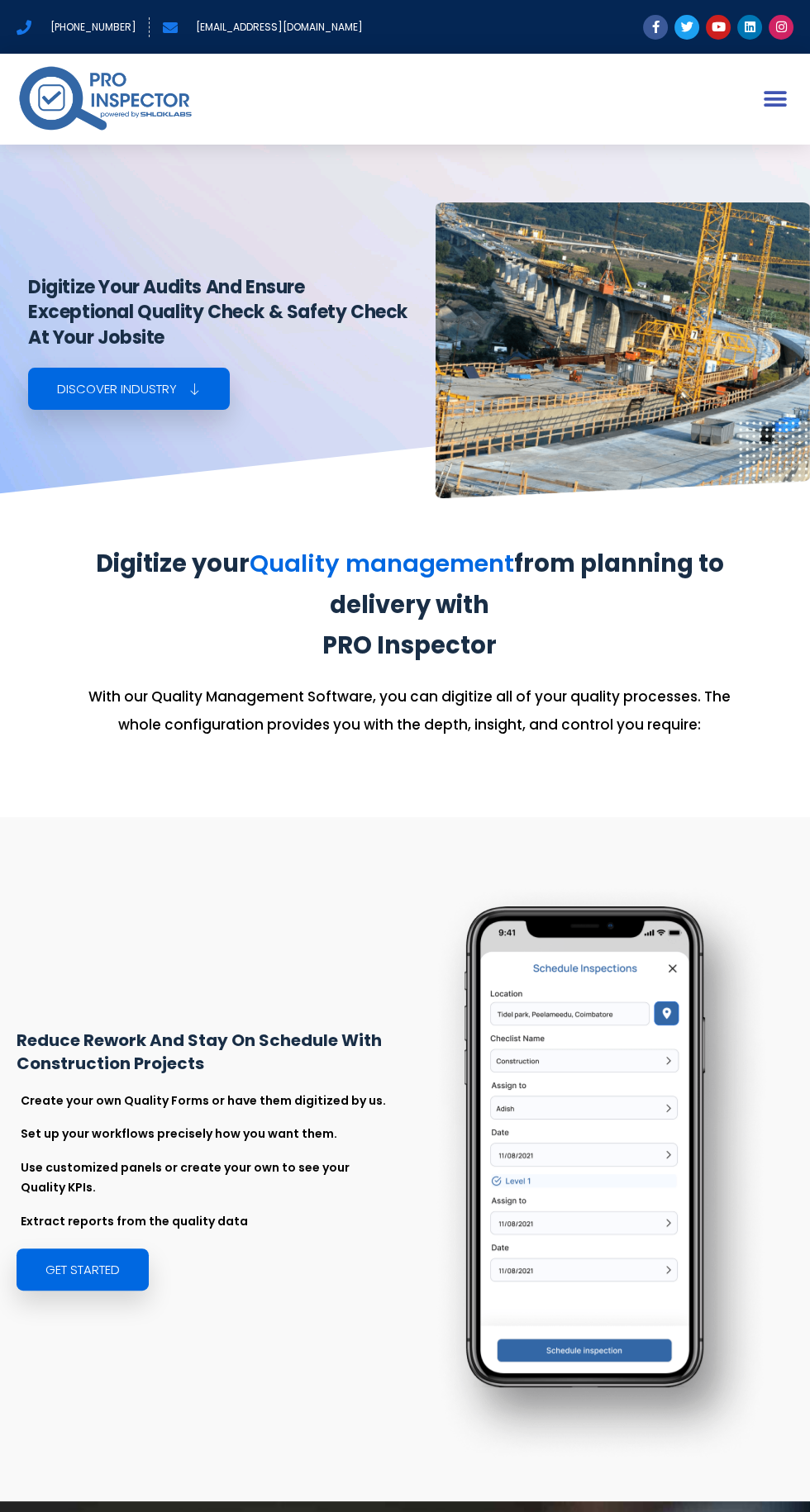
click at [763, 94] on icon "Menu Toggle" at bounding box center [775, 99] width 25 height 25
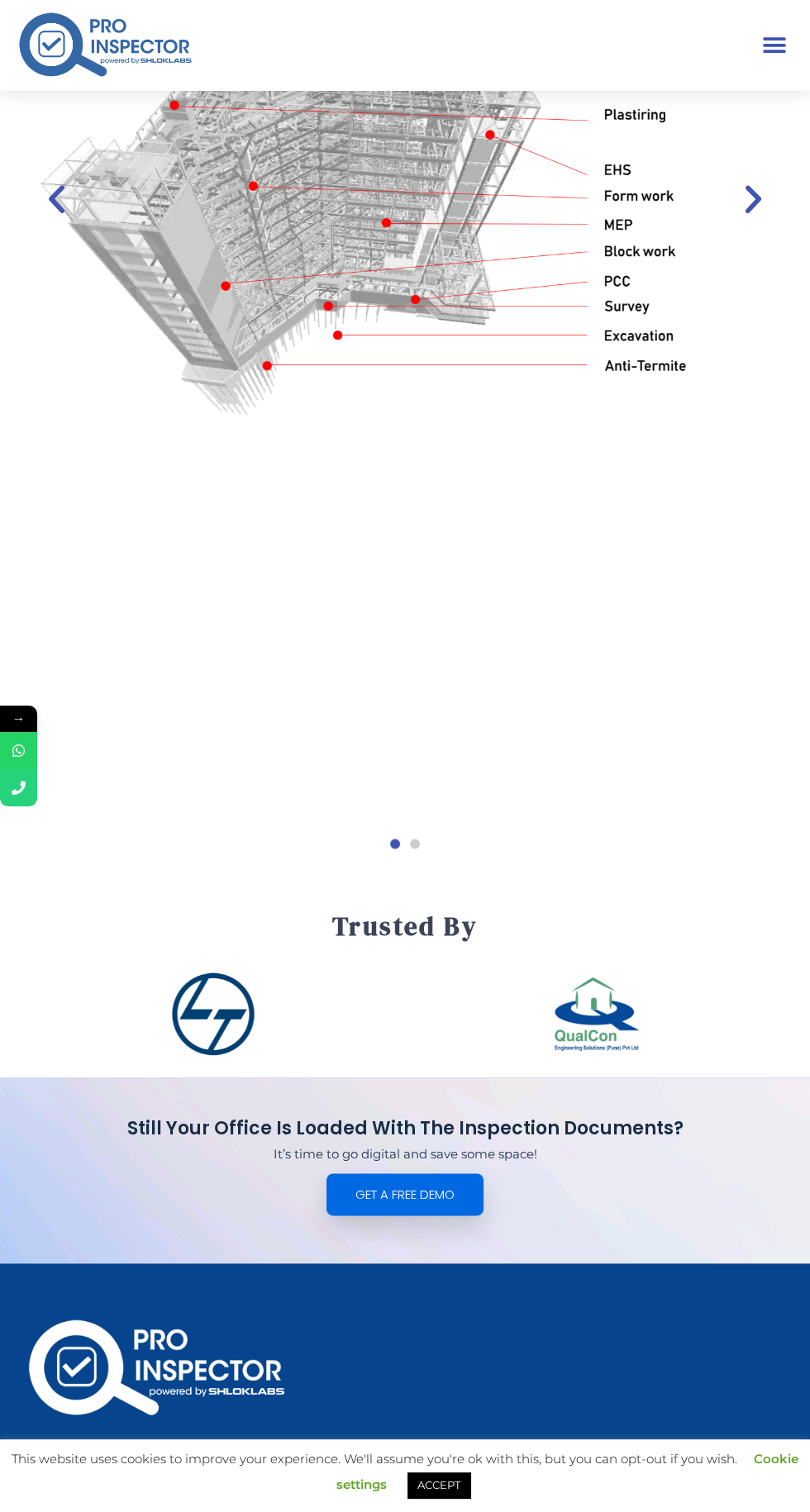
scroll to position [3792, 0]
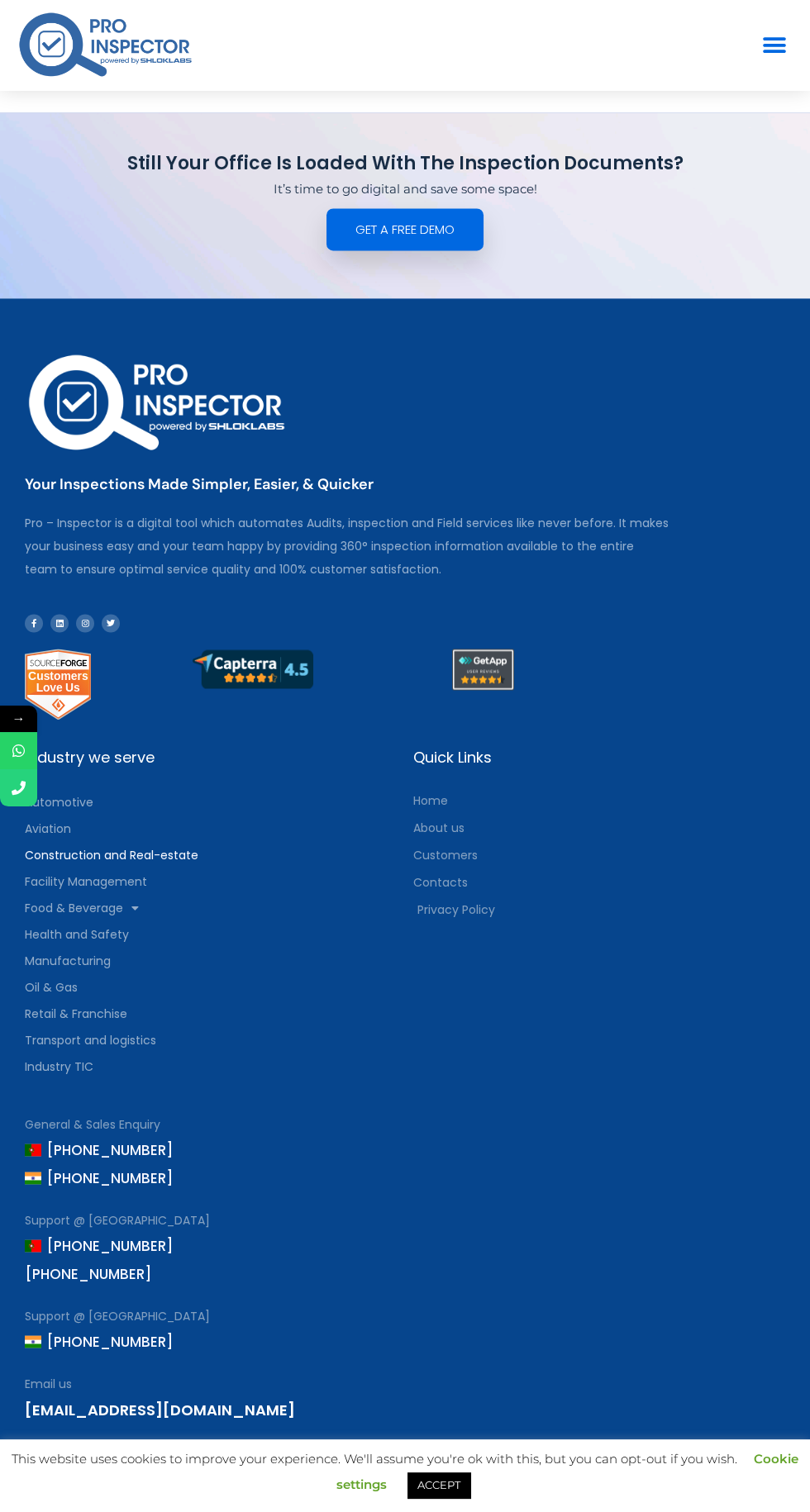
click at [459, 1498] on link "ACCEPT" at bounding box center [439, 1485] width 63 height 26
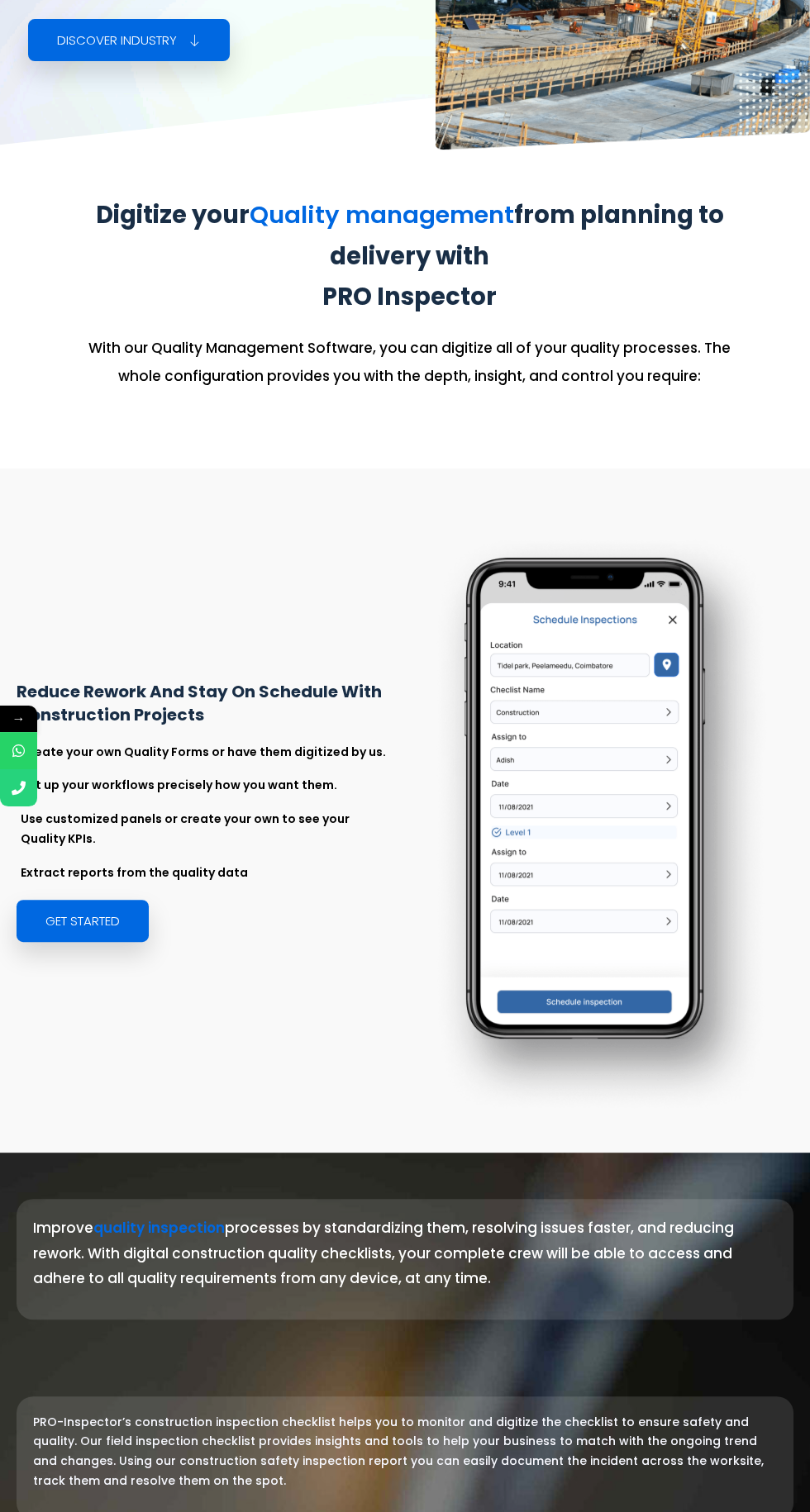
scroll to position [0, 0]
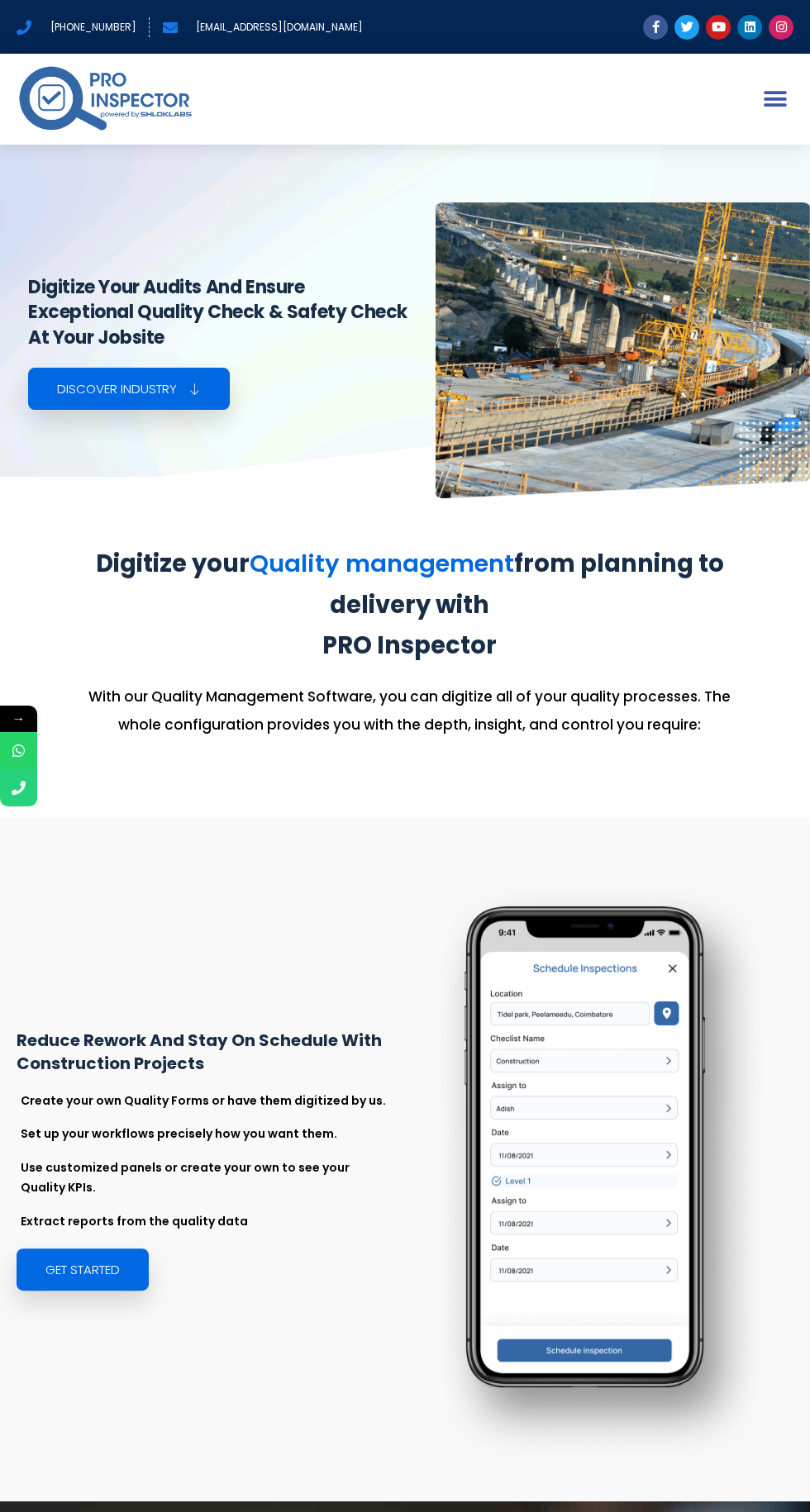
click at [770, 98] on icon "Menu Toggle" at bounding box center [775, 99] width 25 height 25
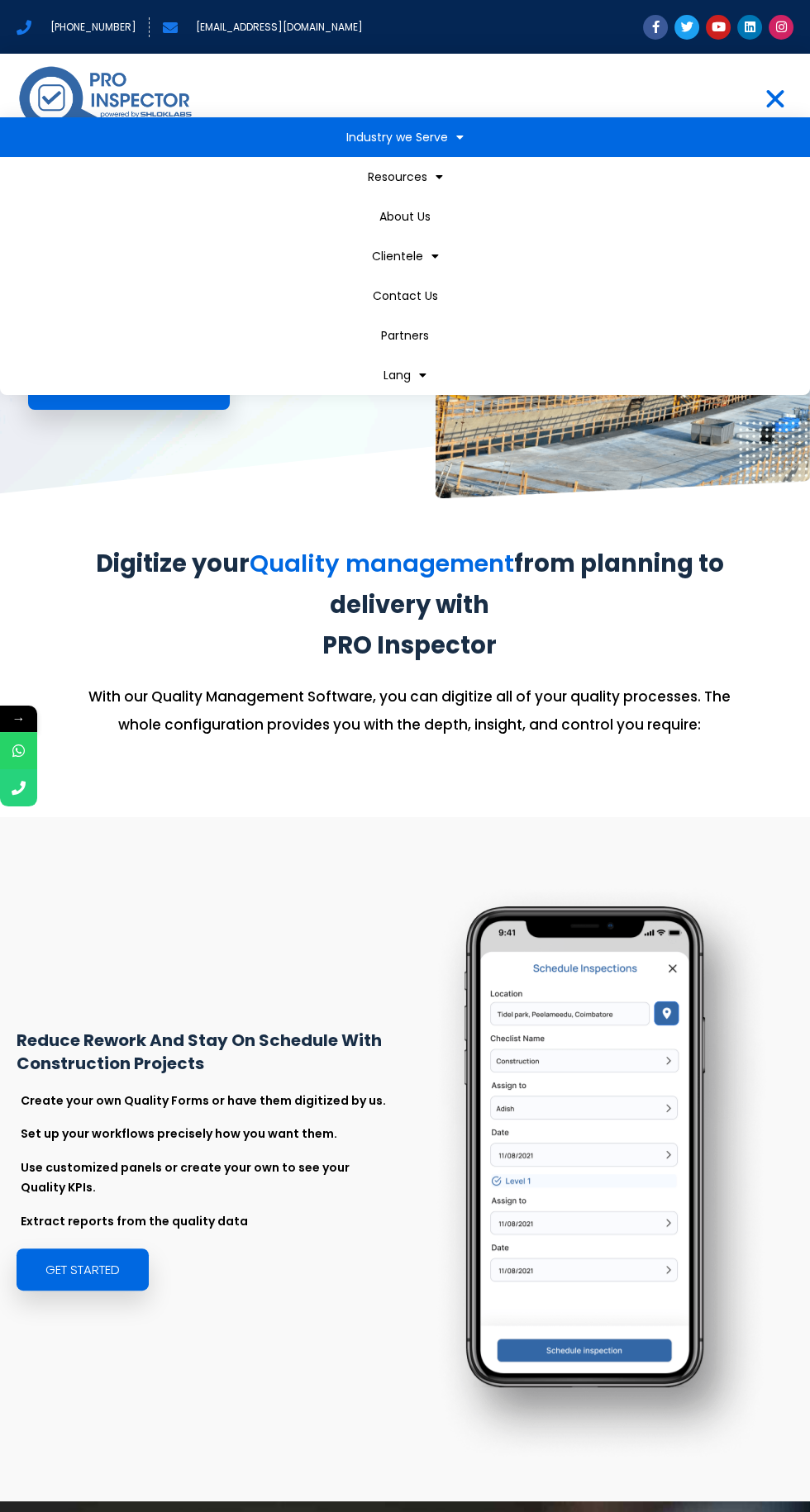
click at [460, 149] on span at bounding box center [455, 137] width 16 height 28
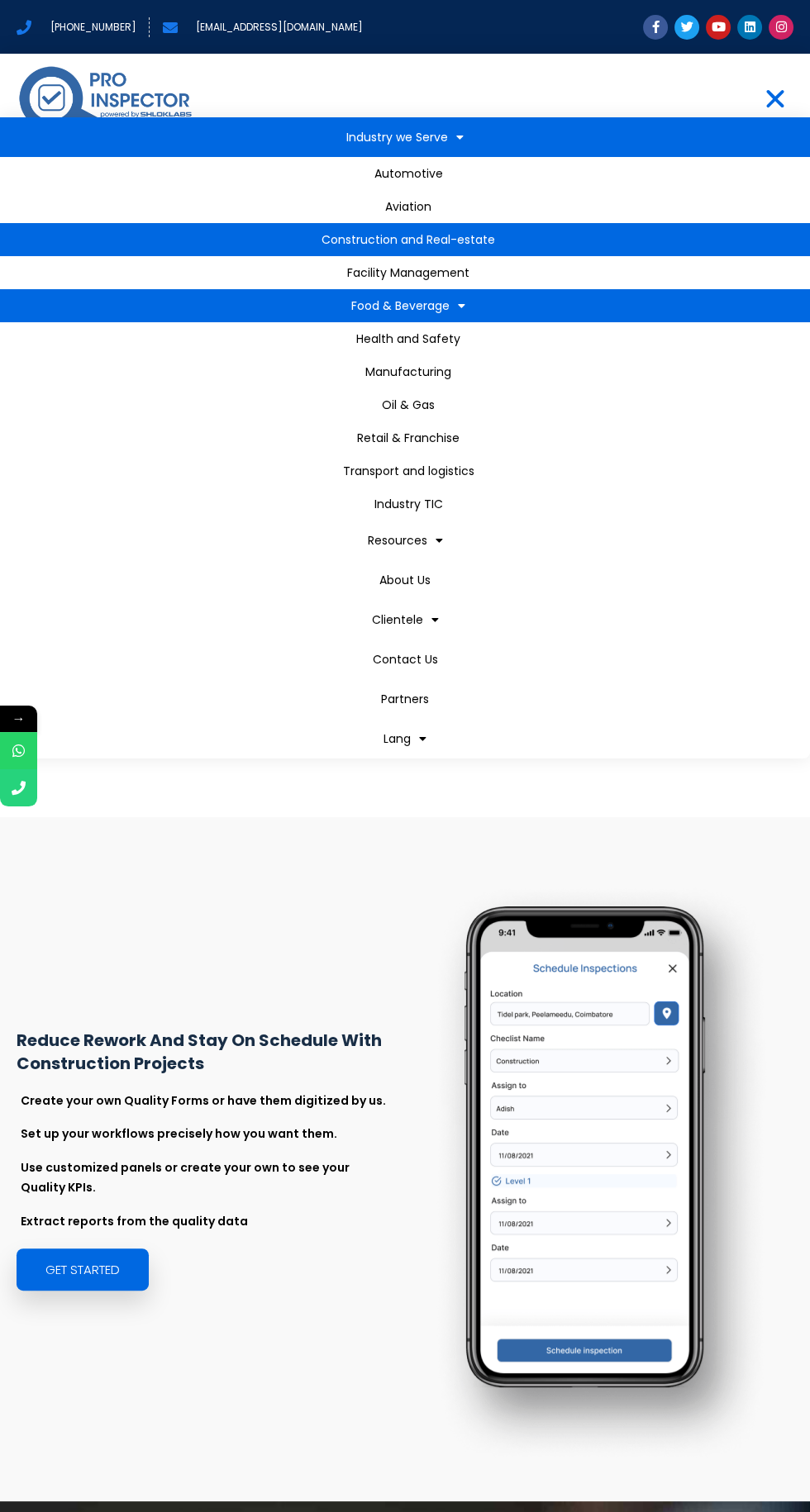
click at [476, 314] on link "Food & Beverage" at bounding box center [405, 306] width 810 height 33
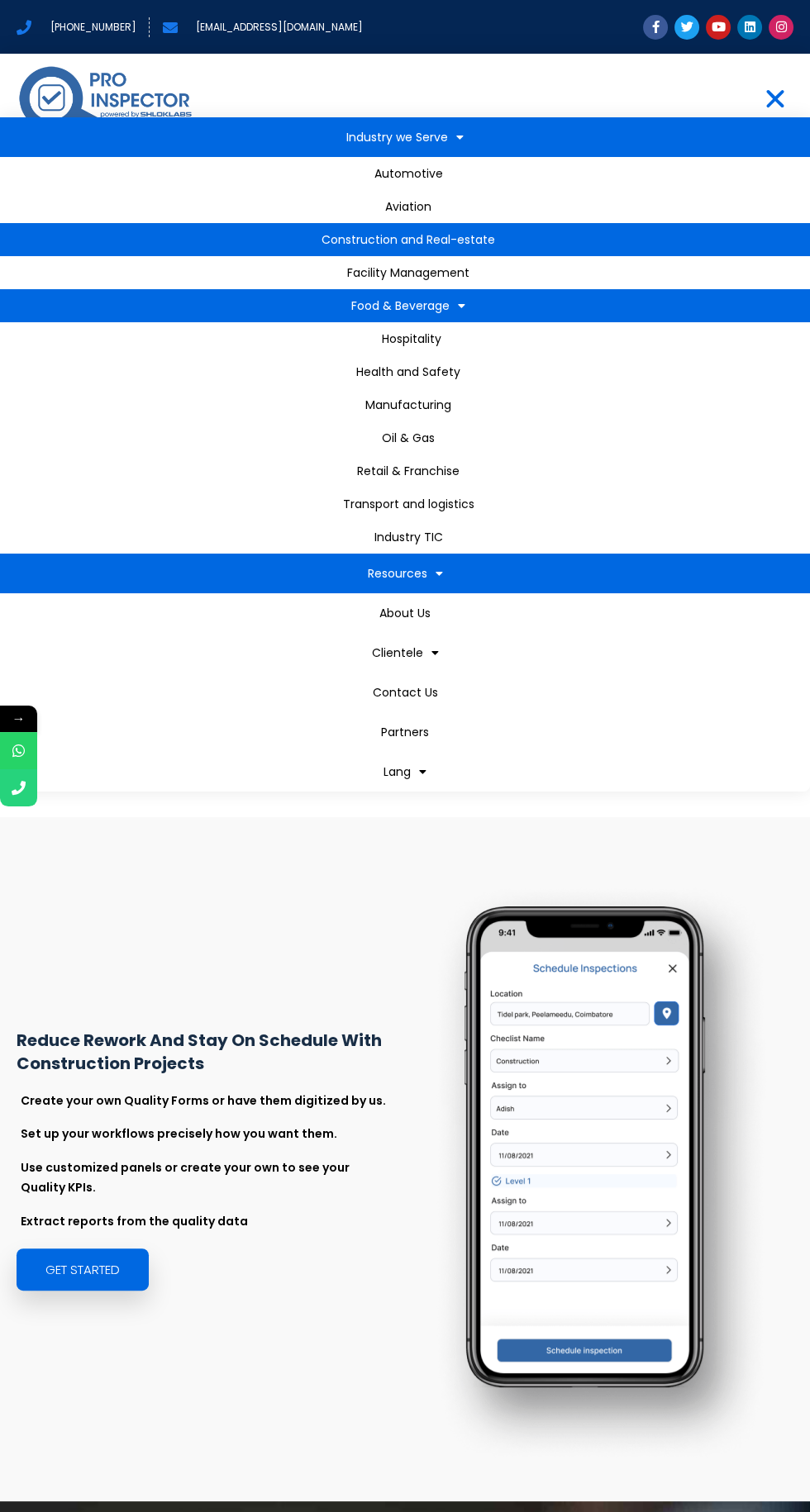
click at [438, 575] on span at bounding box center [434, 574] width 16 height 28
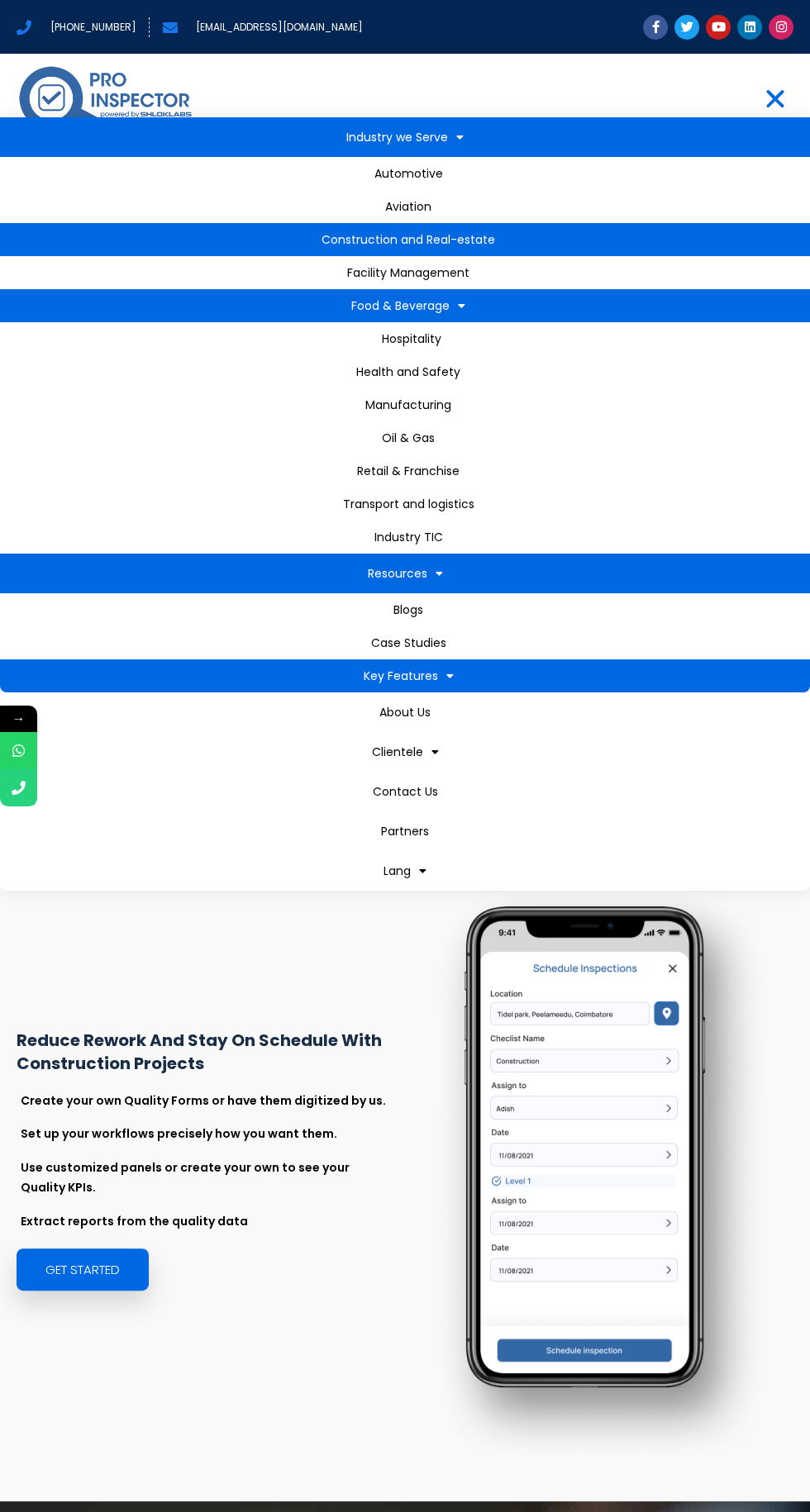
click at [452, 667] on span at bounding box center [445, 676] width 16 height 28
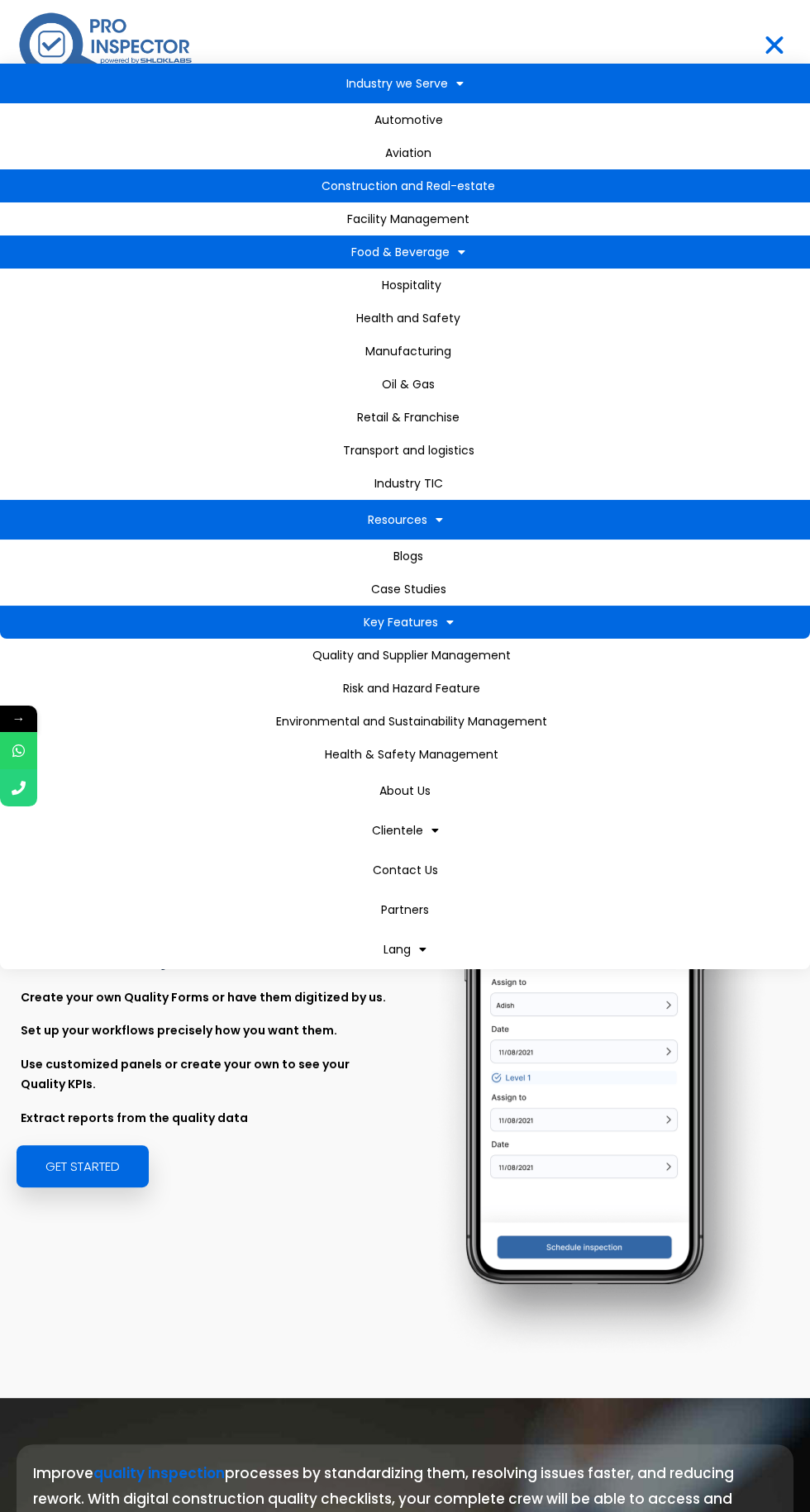
scroll to position [145, 0]
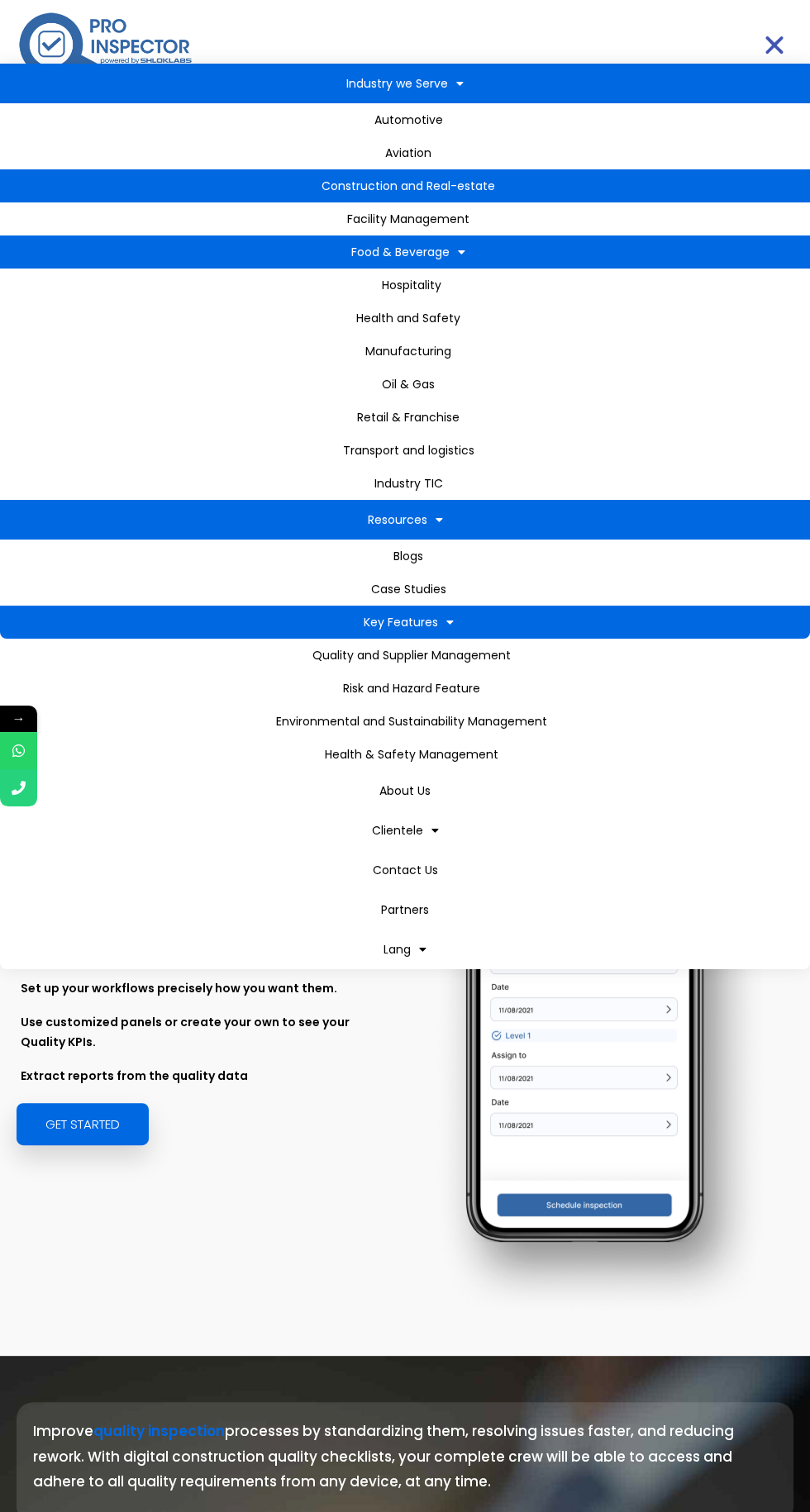
click at [774, 49] on icon "Menu Toggle" at bounding box center [774, 46] width 25 height 25
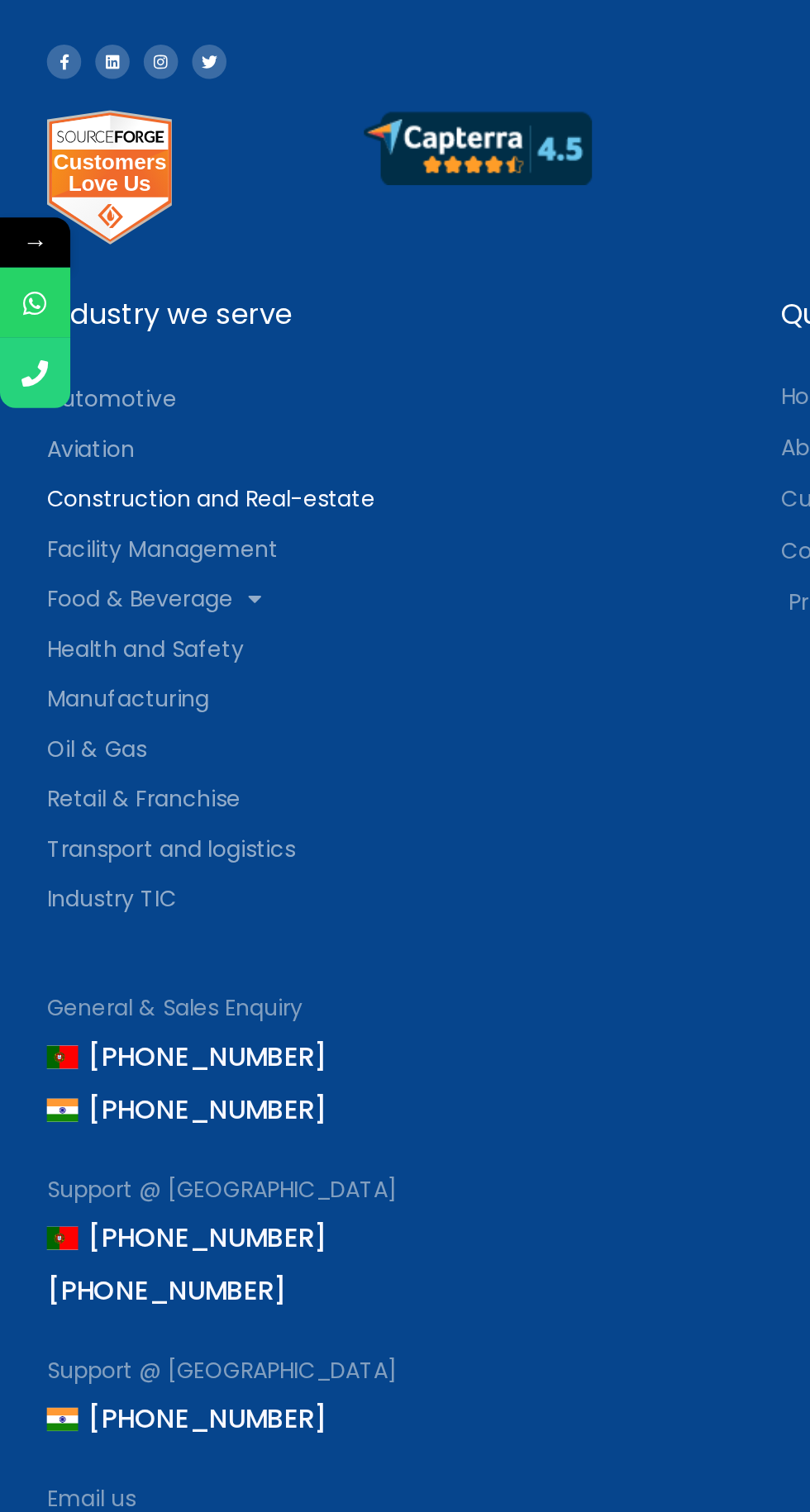
scroll to position [3792, 0]
